Goal: Transaction & Acquisition: Purchase product/service

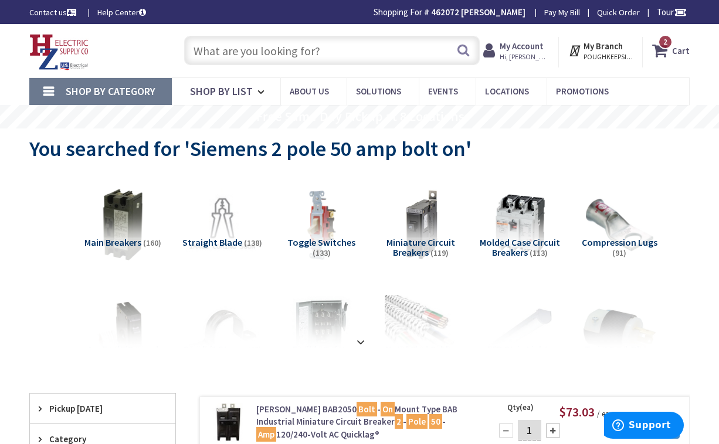
click at [686, 49] on strong "Cart" at bounding box center [681, 50] width 18 height 21
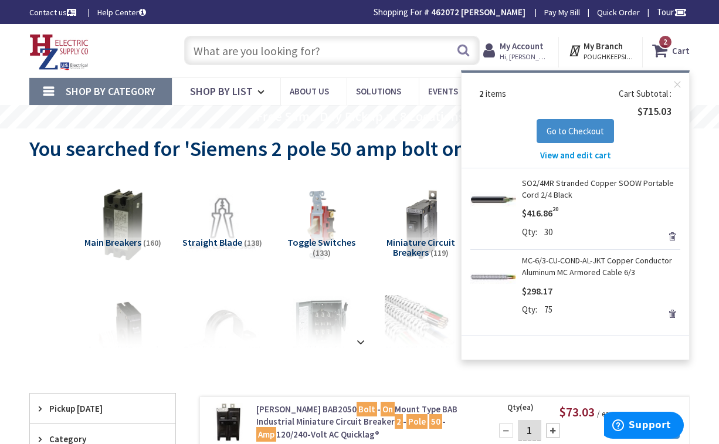
click at [671, 236] on link "Remove" at bounding box center [672, 236] width 16 height 16
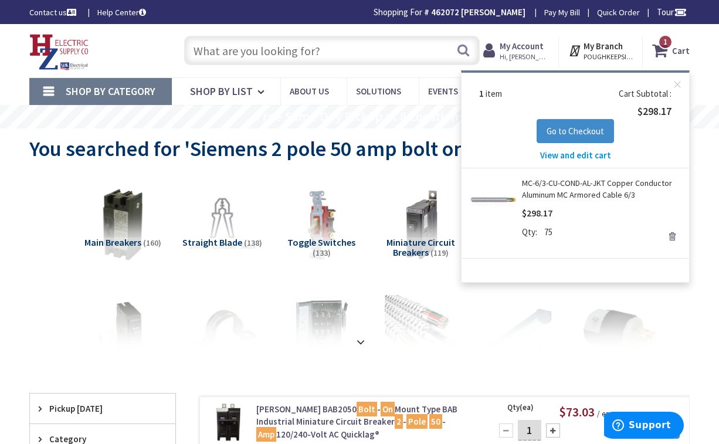
click at [673, 236] on link "Remove" at bounding box center [672, 236] width 16 height 16
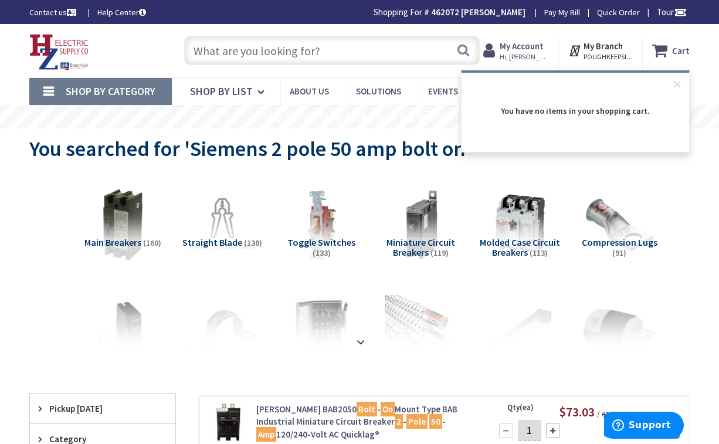
click at [300, 50] on input "text" at bounding box center [331, 50] width 295 height 29
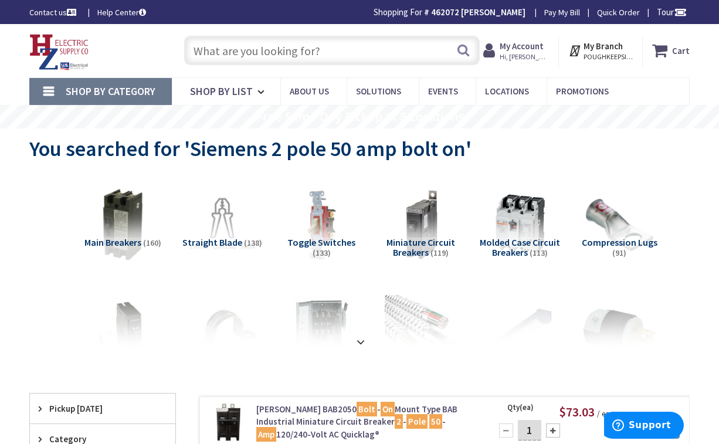
click at [253, 67] on div "Search" at bounding box center [328, 50] width 301 height 38
click at [248, 60] on input "text" at bounding box center [331, 50] width 295 height 29
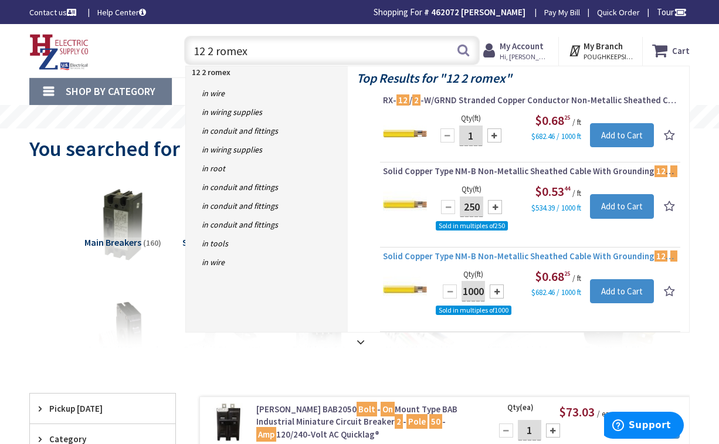
type input "12 2 romex"
click at [492, 253] on span "Solid Copper Type NM-B Non-Metallic Sheathed Cable With Grounding 12 / 2 1000-f…" at bounding box center [530, 256] width 294 height 12
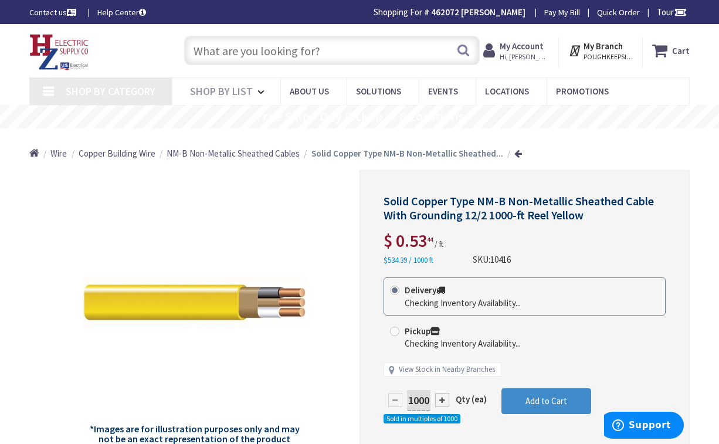
type input "NY-52, [GEOGRAPHIC_DATA][PERSON_NAME], [GEOGRAPHIC_DATA]"
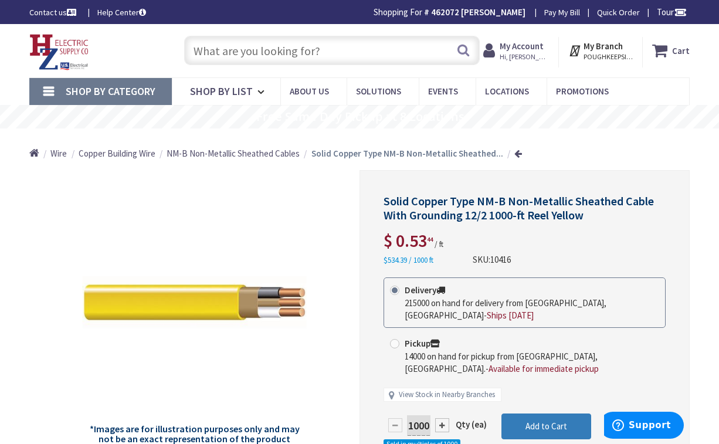
click at [536, 421] on span "Add to Cart" at bounding box center [547, 426] width 42 height 11
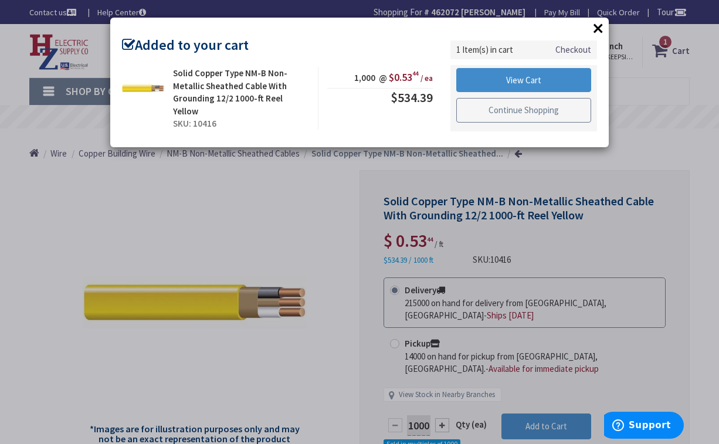
click at [506, 112] on link "Continue Shopping" at bounding box center [523, 110] width 135 height 25
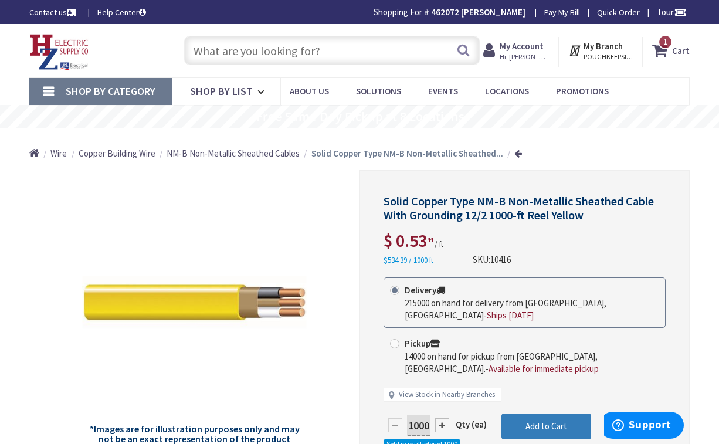
click at [527, 421] on span "Add to Cart" at bounding box center [547, 426] width 42 height 11
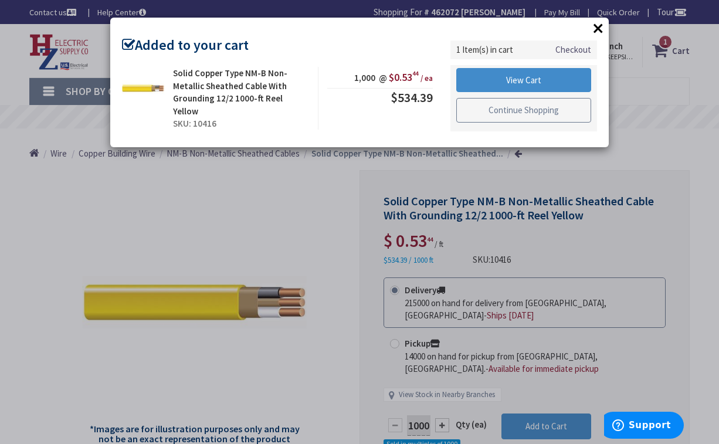
click at [527, 114] on link "Continue Shopping" at bounding box center [523, 110] width 135 height 25
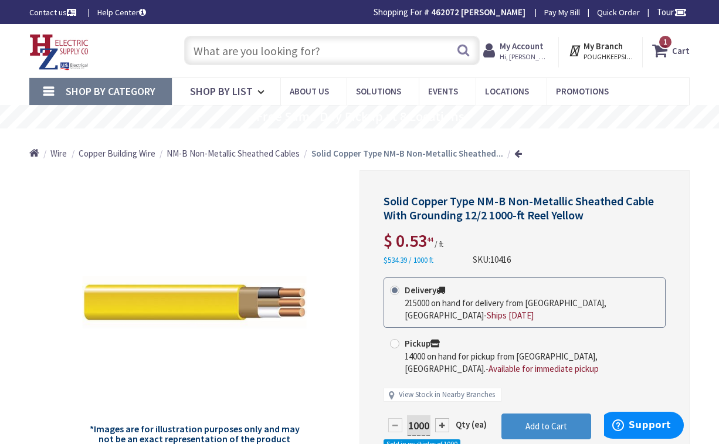
click at [669, 51] on icon at bounding box center [662, 50] width 20 height 21
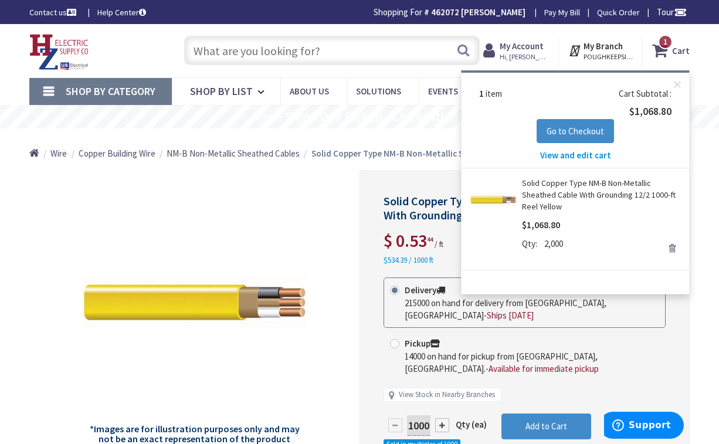
click at [320, 218] on div "*Images are for illustration purposes only and may not be an exact representati…" at bounding box center [194, 342] width 330 height 344
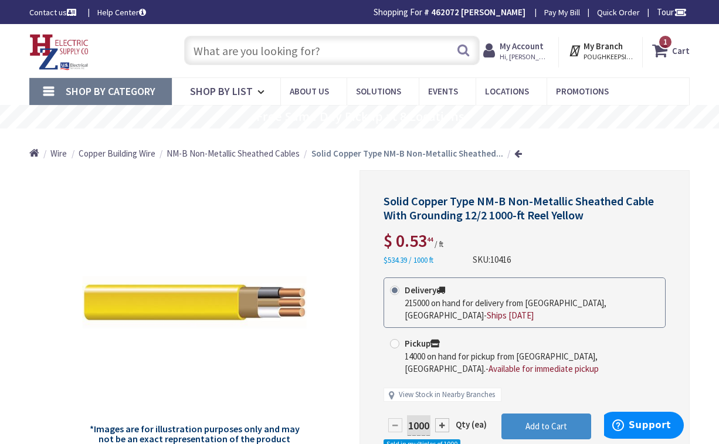
click at [678, 56] on strong "Cart" at bounding box center [681, 50] width 18 height 21
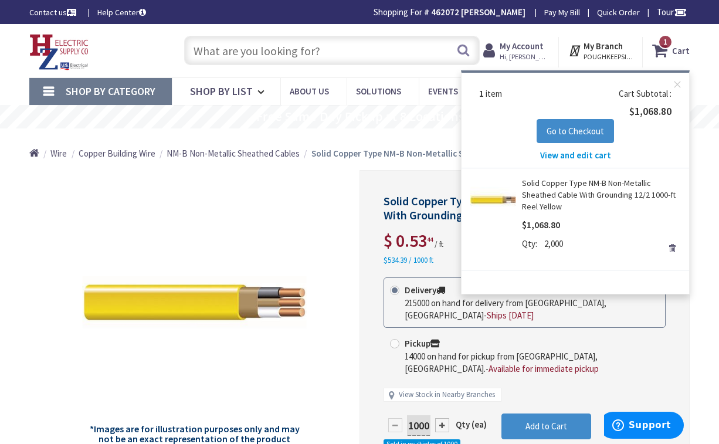
click at [342, 221] on div "*Images are for illustration purposes only and may not be an exact representati…" at bounding box center [194, 342] width 330 height 344
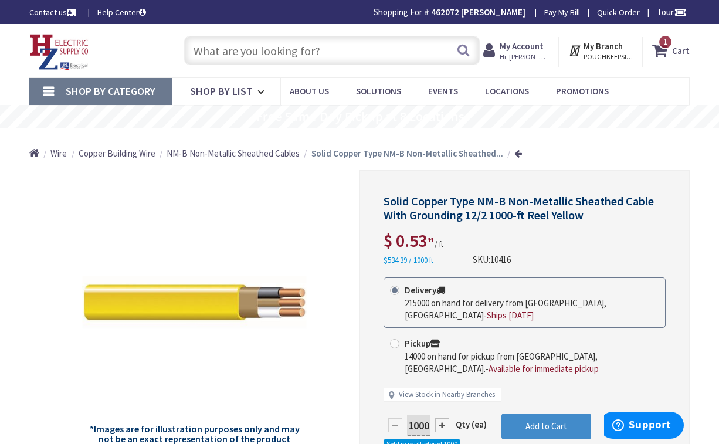
click at [219, 53] on input "text" at bounding box center [331, 50] width 295 height 29
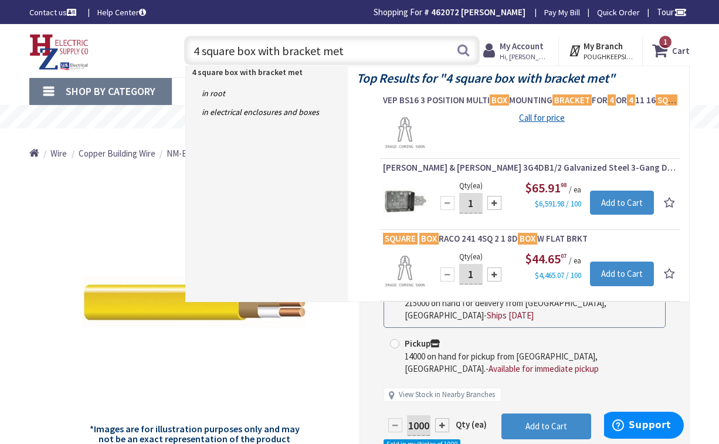
type input "4 square box with bracket meta"
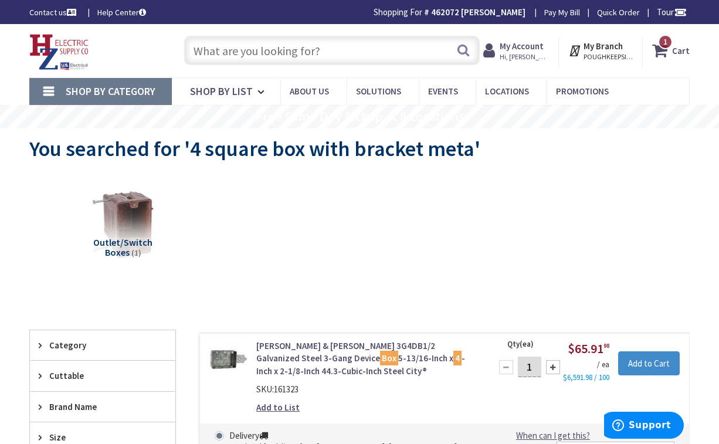
click at [225, 47] on input "text" at bounding box center [331, 50] width 295 height 29
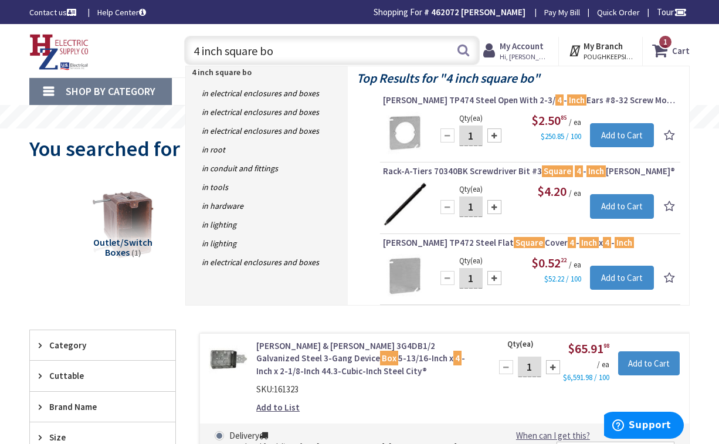
type input "4 inch square box"
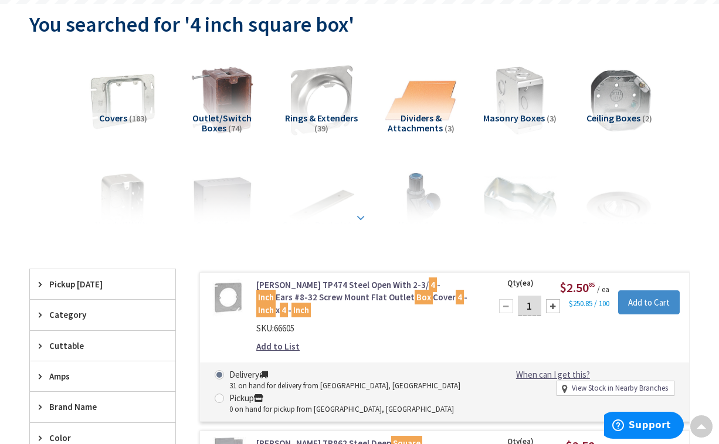
scroll to position [160, 0]
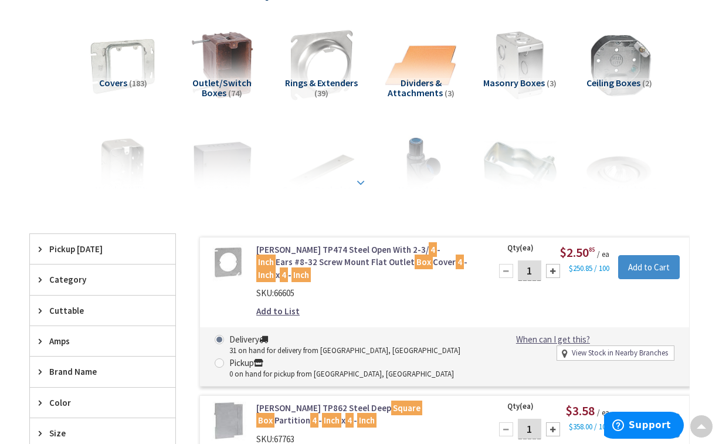
click at [362, 186] on div at bounding box center [360, 156] width 602 height 65
click at [362, 186] on strong at bounding box center [361, 179] width 14 height 13
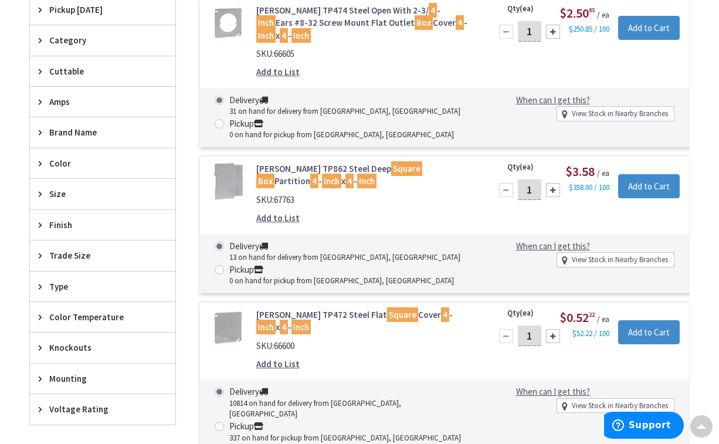
scroll to position [558, 0]
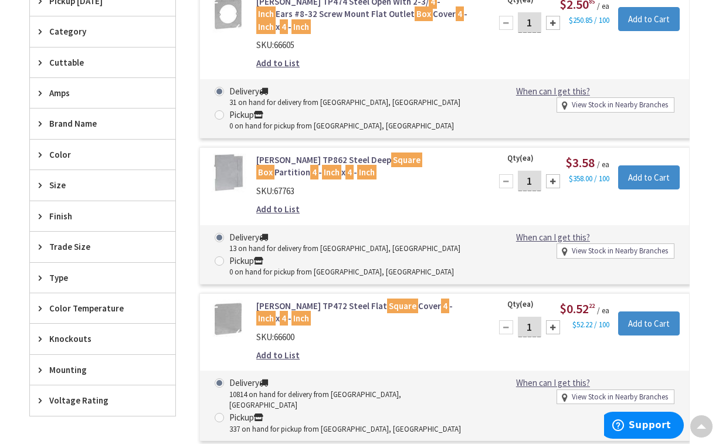
click at [74, 186] on span "Size" at bounding box center [97, 185] width 96 height 12
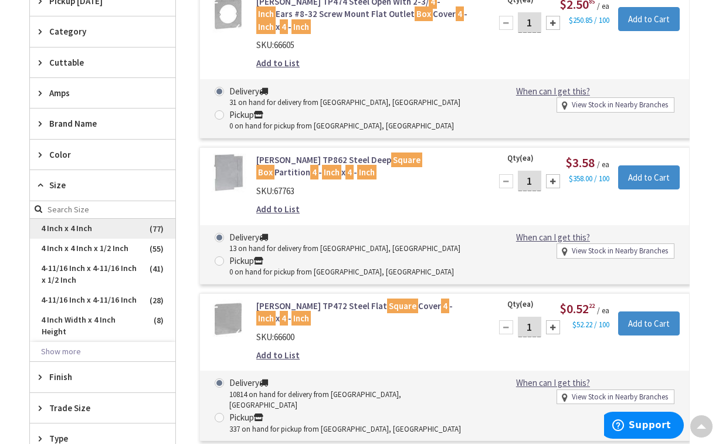
click at [77, 232] on span "4 Inch x 4 Inch" at bounding box center [102, 229] width 145 height 20
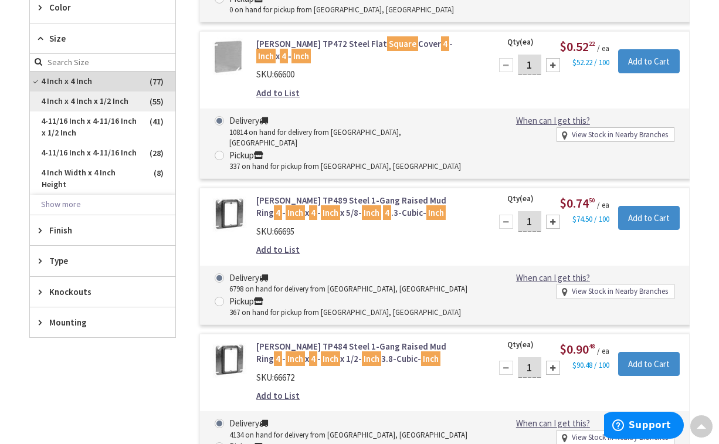
scroll to position [479, 0]
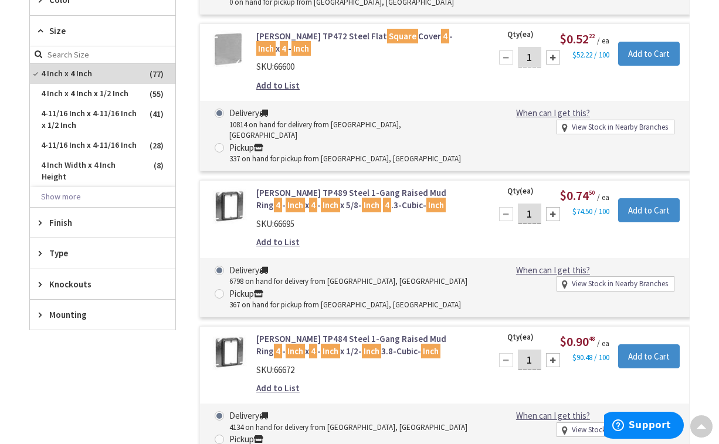
click at [67, 255] on span "Type" at bounding box center [97, 253] width 96 height 12
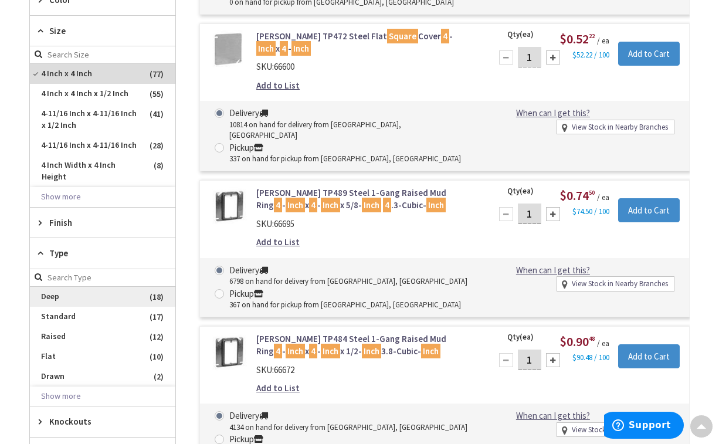
click at [94, 296] on span "Deep" at bounding box center [102, 297] width 145 height 20
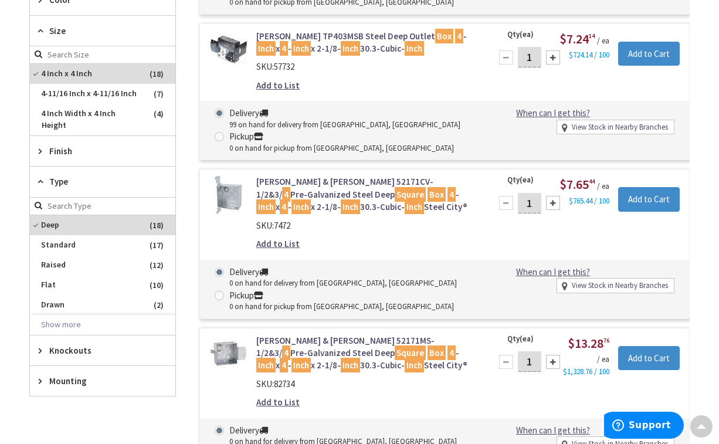
click at [235, 208] on img at bounding box center [228, 194] width 39 height 39
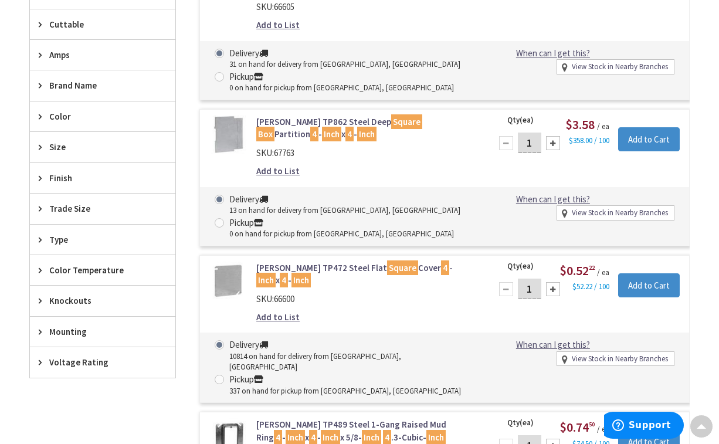
scroll to position [418, 0]
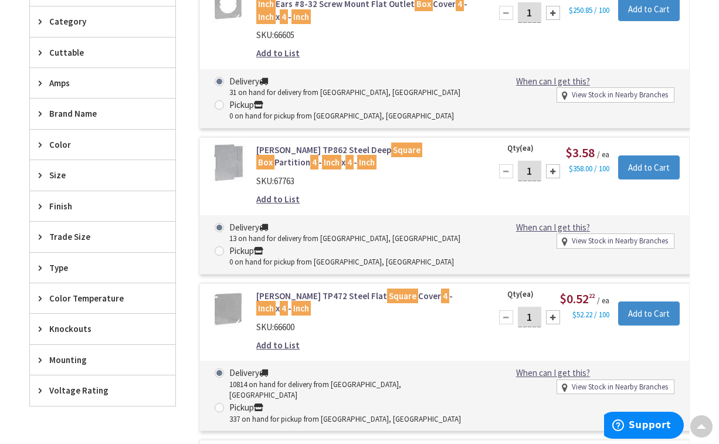
click at [40, 175] on icon at bounding box center [43, 175] width 9 height 9
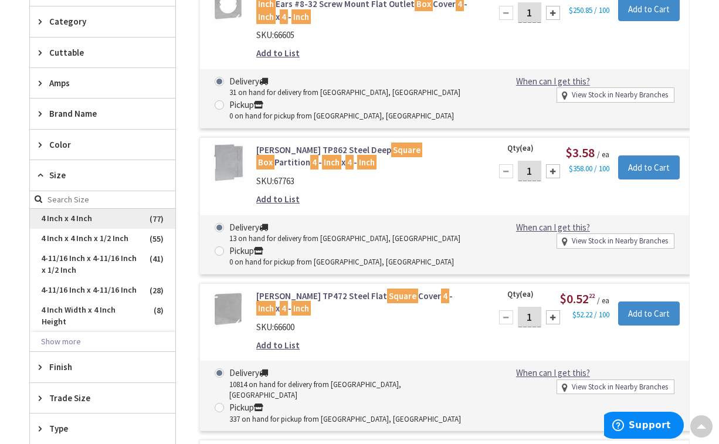
click at [62, 220] on span "4 Inch x 4 Inch" at bounding box center [102, 219] width 145 height 20
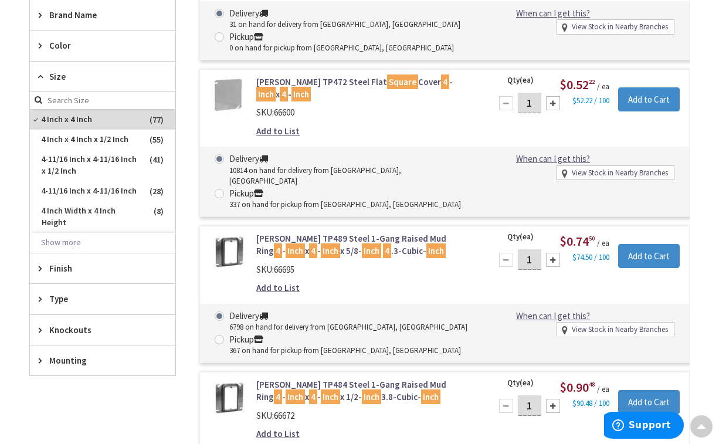
scroll to position [440, 0]
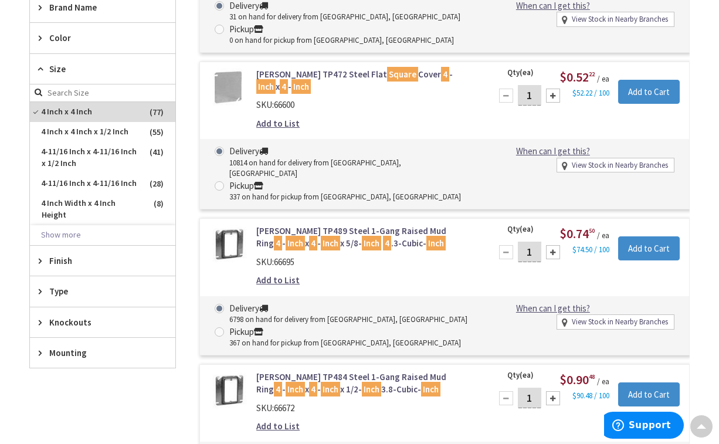
click at [45, 288] on icon at bounding box center [43, 291] width 9 height 9
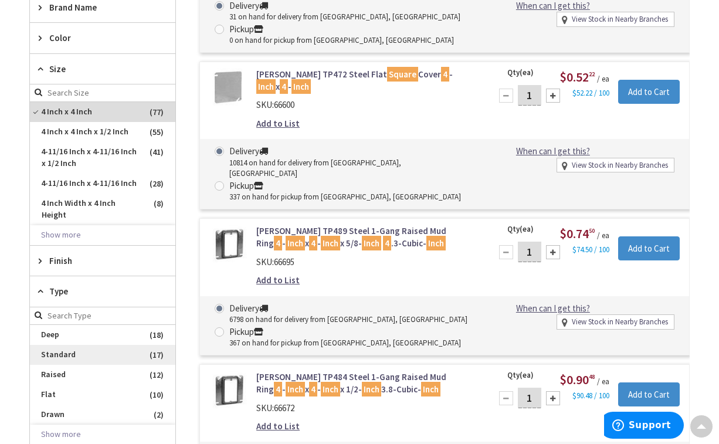
click at [72, 354] on span "Standard" at bounding box center [102, 355] width 145 height 20
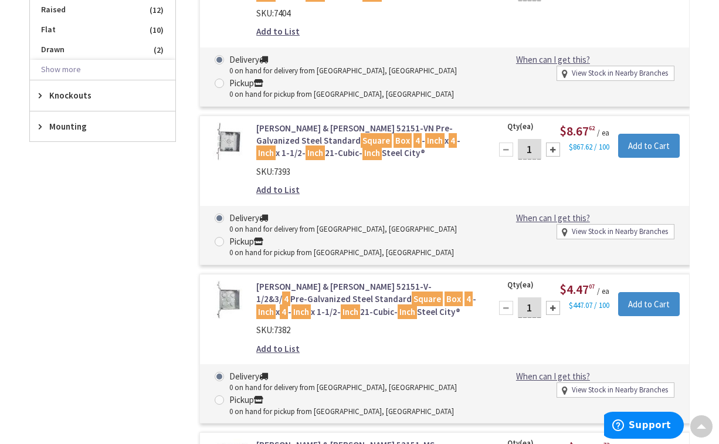
scroll to position [693, 0]
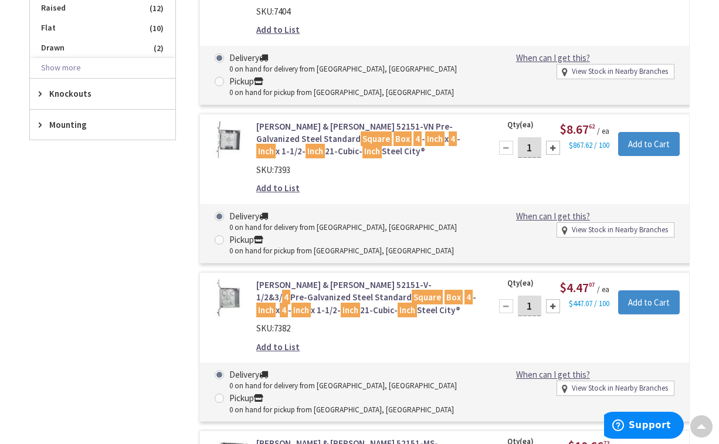
click at [273, 297] on link "Thomas & Betts 52151-V-1/2&3/ 4 Pre-Galvanized Steel Standard Square Box 4 - In…" at bounding box center [366, 298] width 220 height 38
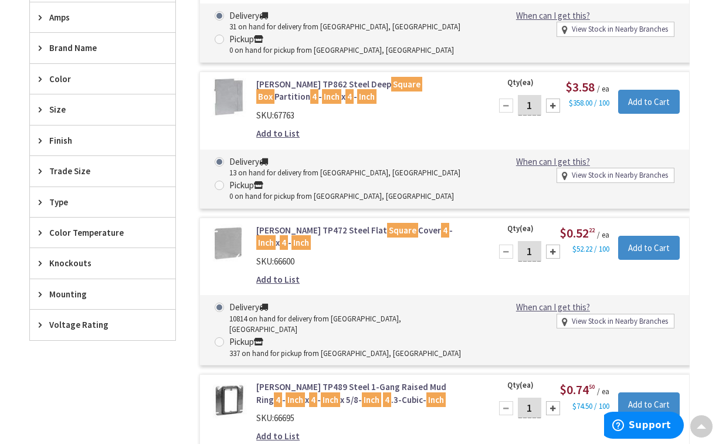
scroll to position [478, 0]
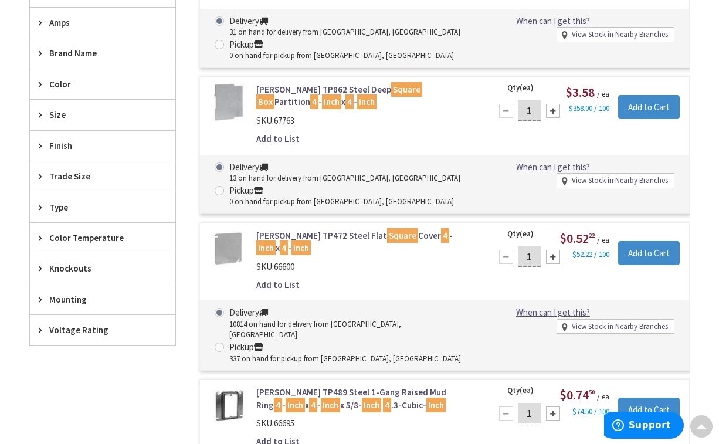
click at [69, 204] on span "Type" at bounding box center [97, 207] width 96 height 12
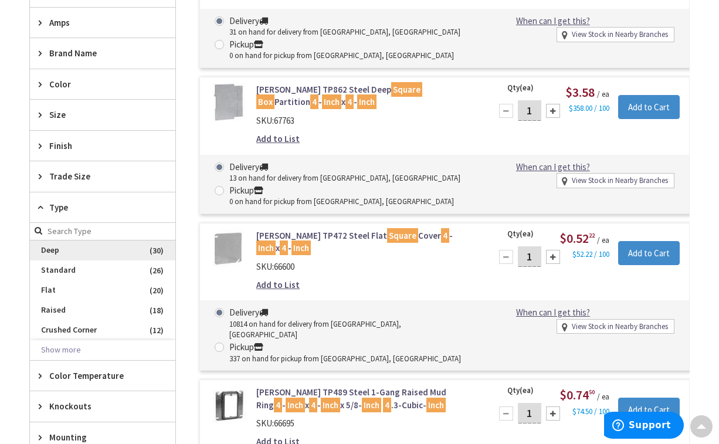
click at [70, 250] on span "Deep" at bounding box center [102, 250] width 145 height 20
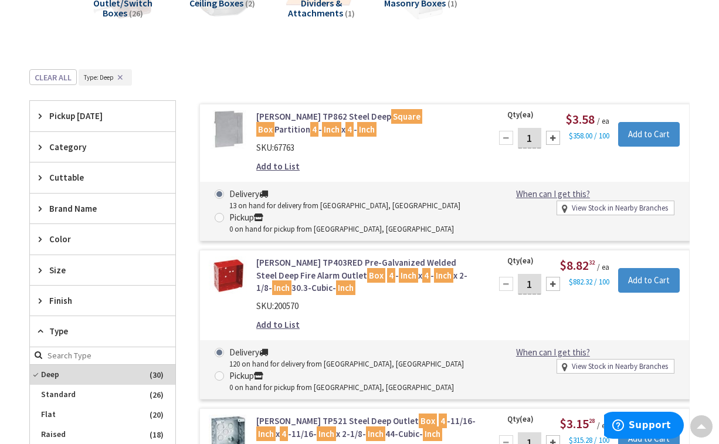
scroll to position [245, 0]
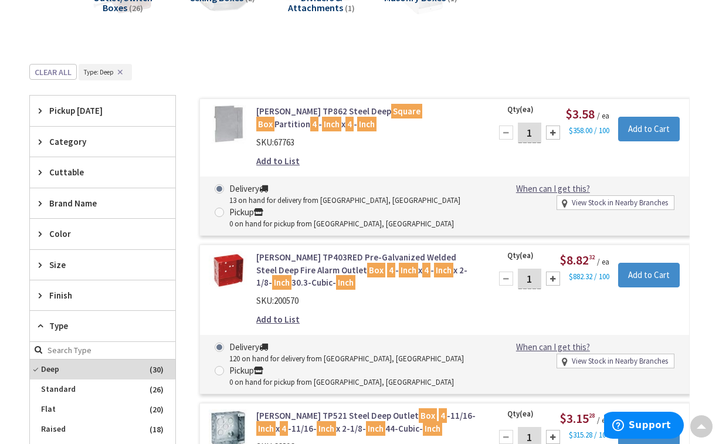
click at [69, 270] on span "Size" at bounding box center [97, 265] width 96 height 12
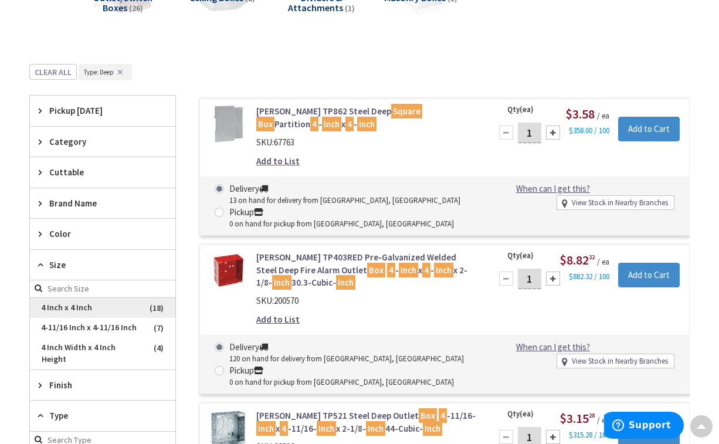
click at [76, 309] on span "4 Inch x 4 Inch" at bounding box center [102, 308] width 145 height 20
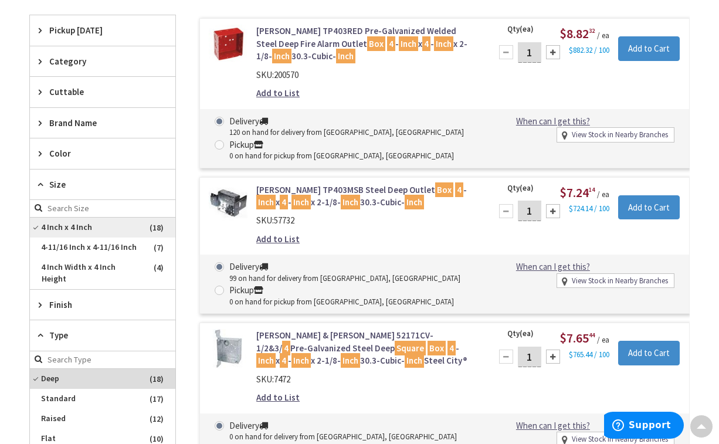
scroll to position [334, 0]
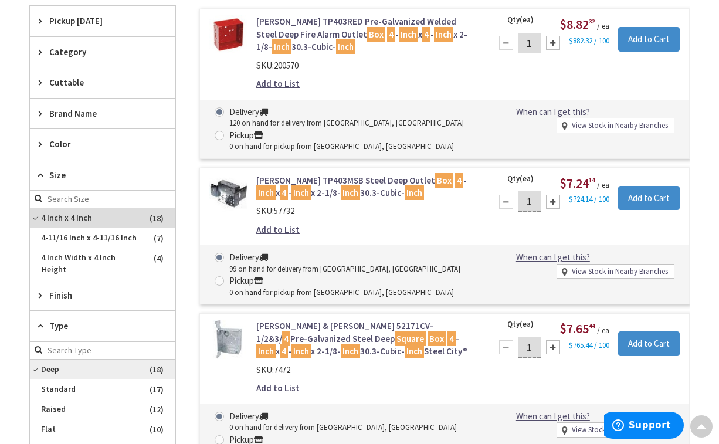
click at [97, 365] on span "Deep" at bounding box center [102, 370] width 145 height 20
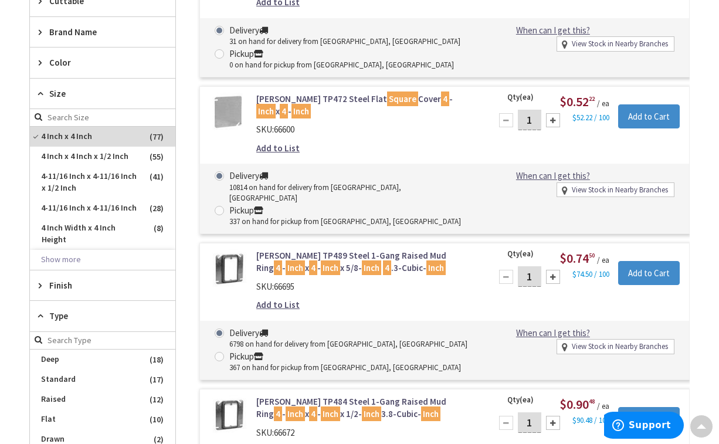
scroll to position [418, 0]
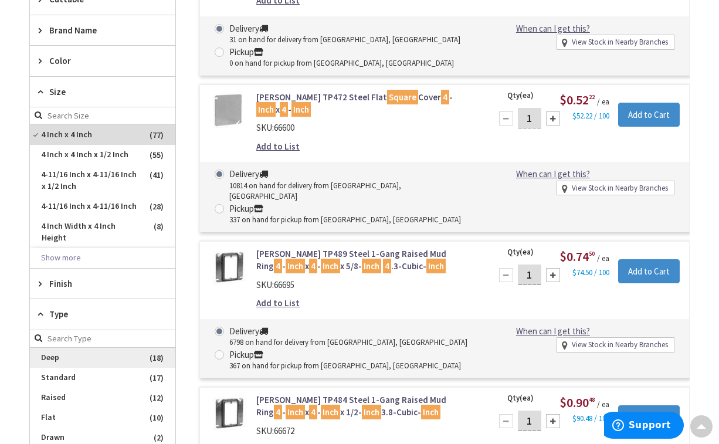
click at [93, 358] on span "Deep" at bounding box center [102, 358] width 145 height 20
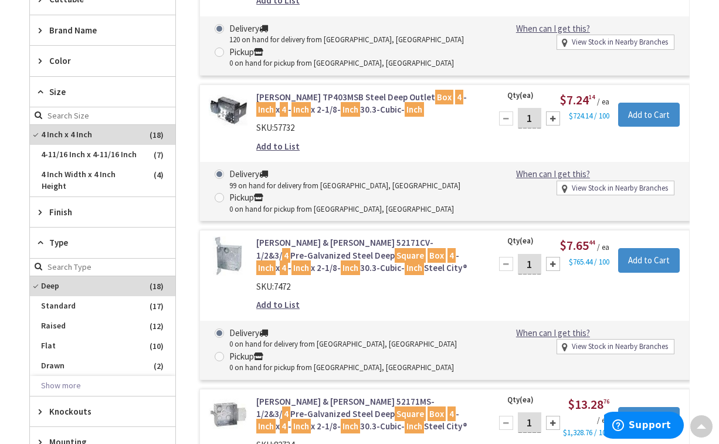
click at [273, 250] on link "Thomas & Betts 52171CV-1/2&3/ 4 Pre-Galvanized Steel Deep Square Box 4 - Inch x…" at bounding box center [366, 255] width 220 height 38
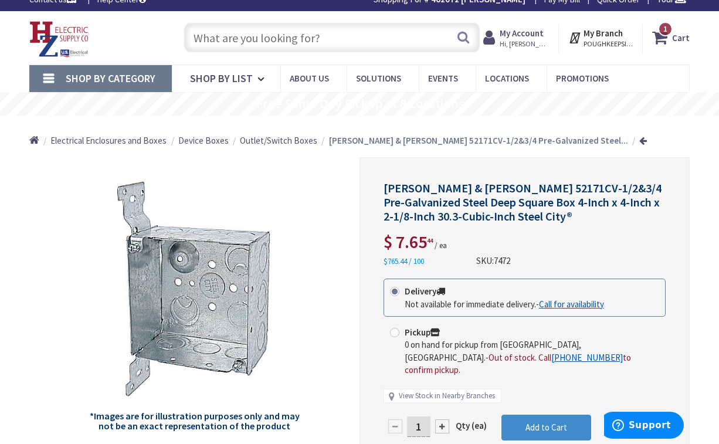
scroll to position [15, 0]
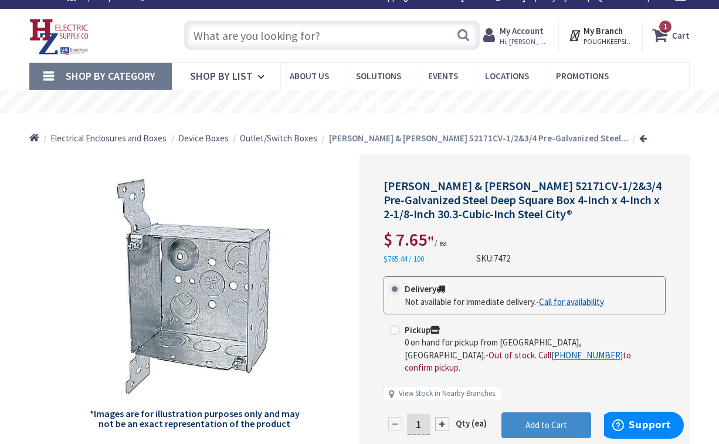
click at [205, 43] on input "text" at bounding box center [331, 35] width 295 height 29
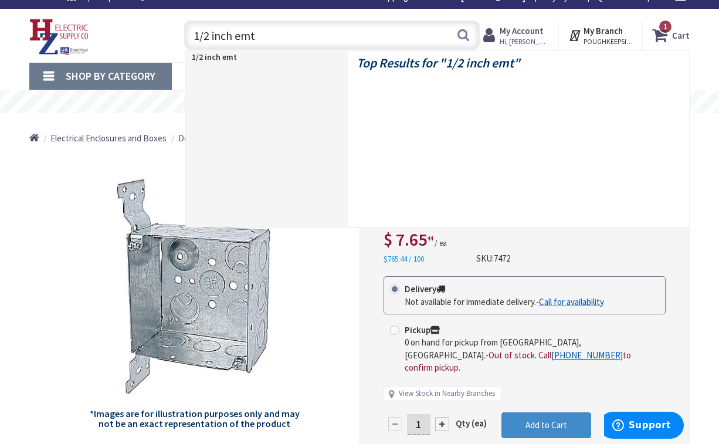
type input "1/2 inch emt"
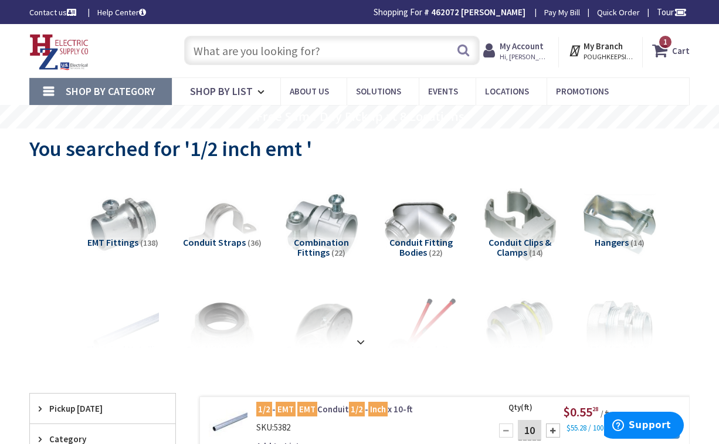
click at [224, 50] on input "text" at bounding box center [331, 50] width 295 height 29
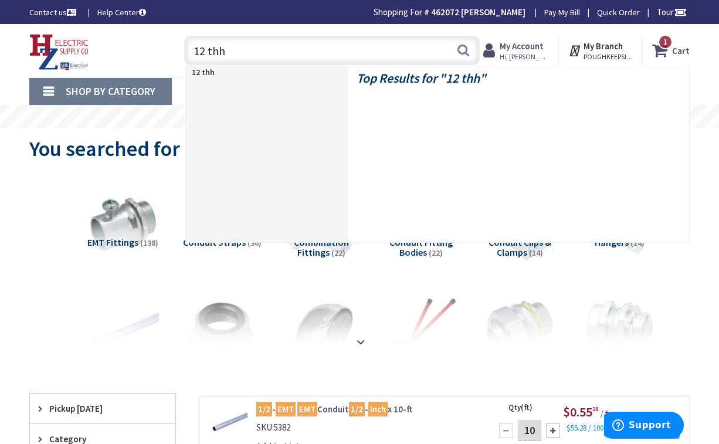
type input "12 thhn"
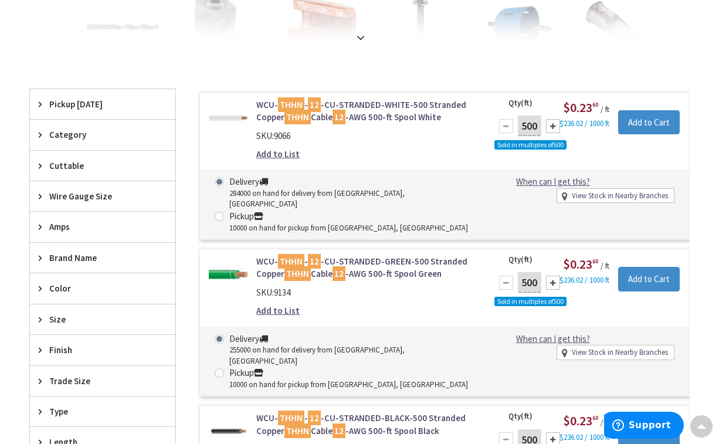
scroll to position [301, 0]
